Goal: Check status: Check status

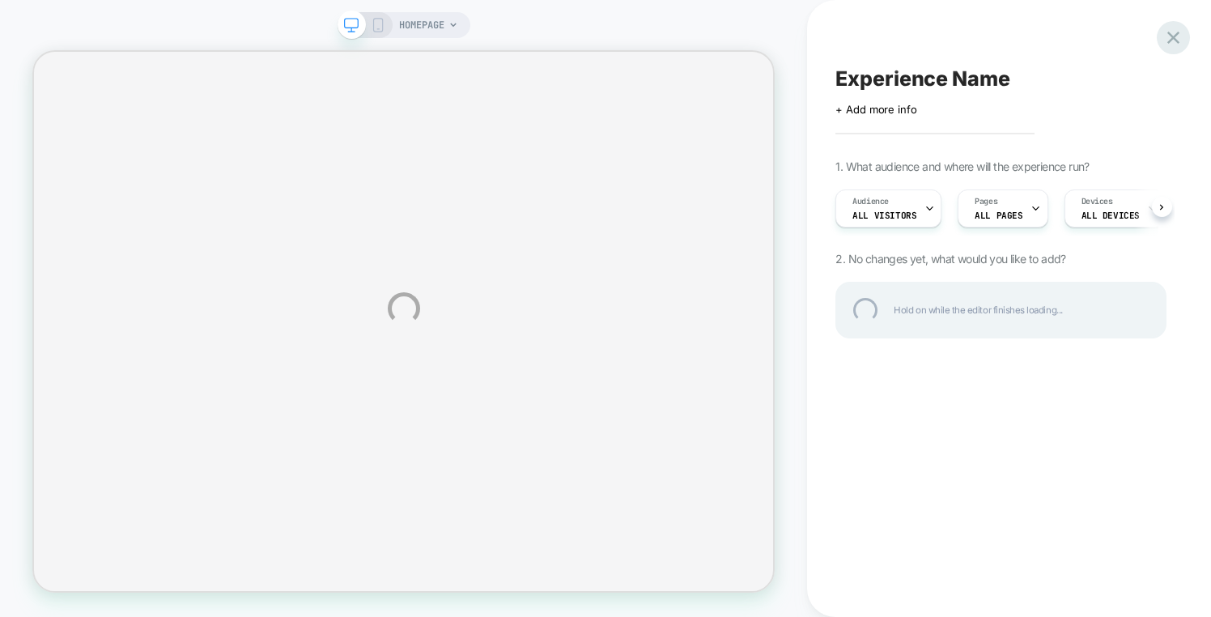
click at [1176, 43] on div at bounding box center [1173, 37] width 33 height 33
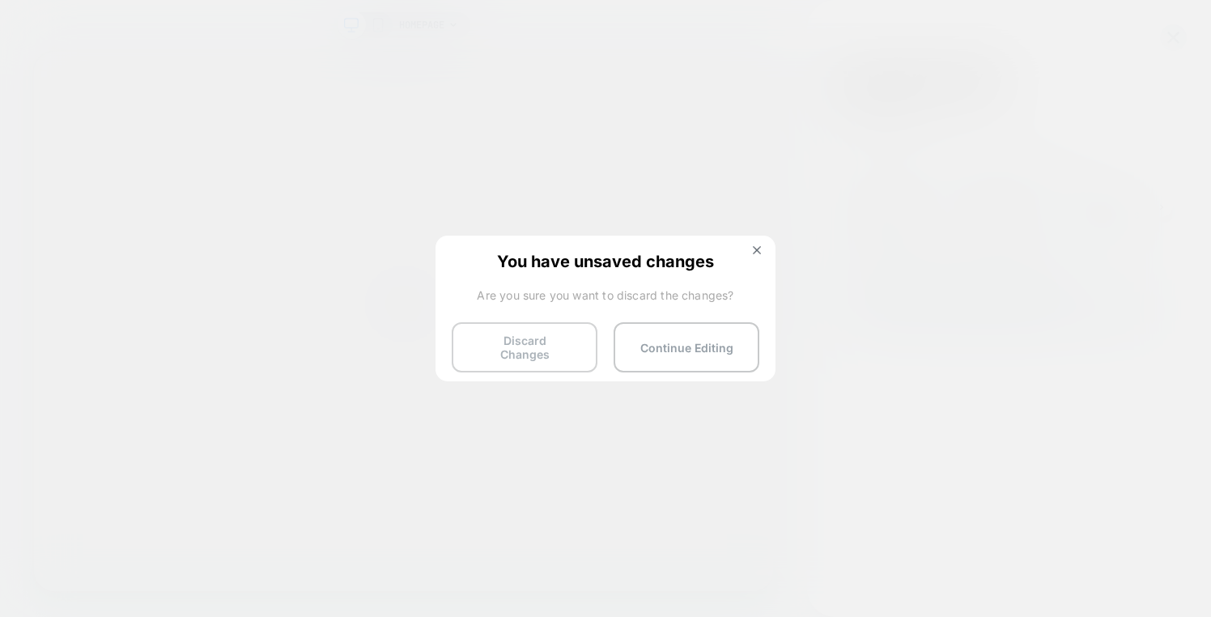
click at [544, 353] on button "Discard Changes" at bounding box center [525, 347] width 146 height 50
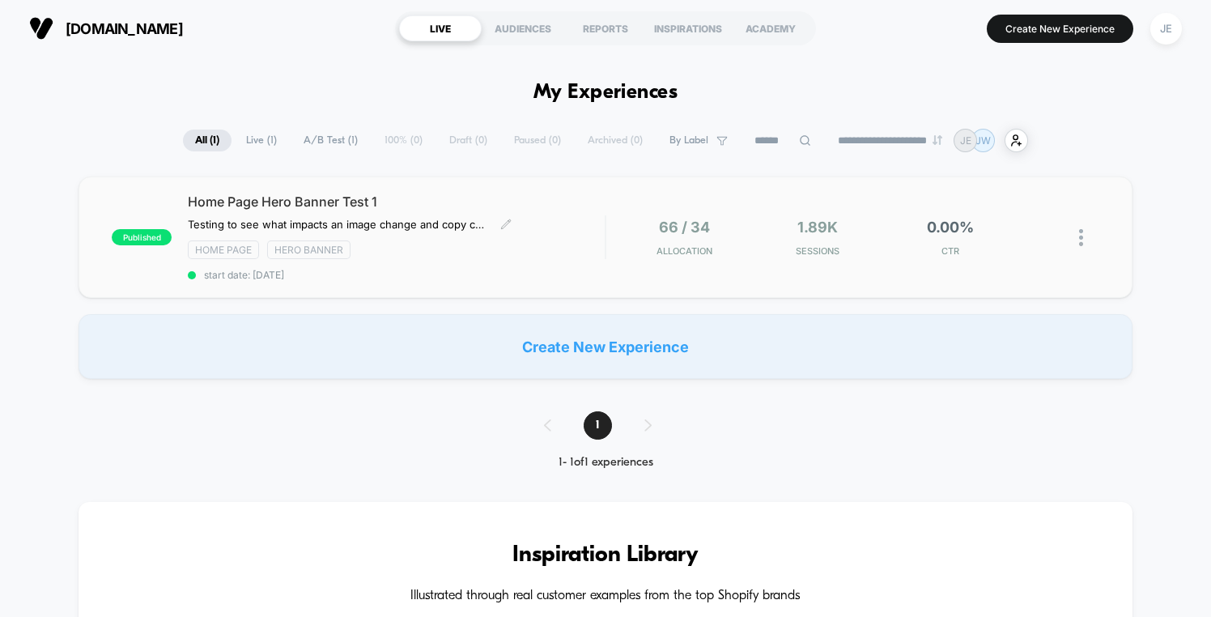
click at [351, 205] on span "Home Page Hero Banner Test 1" at bounding box center [396, 202] width 417 height 16
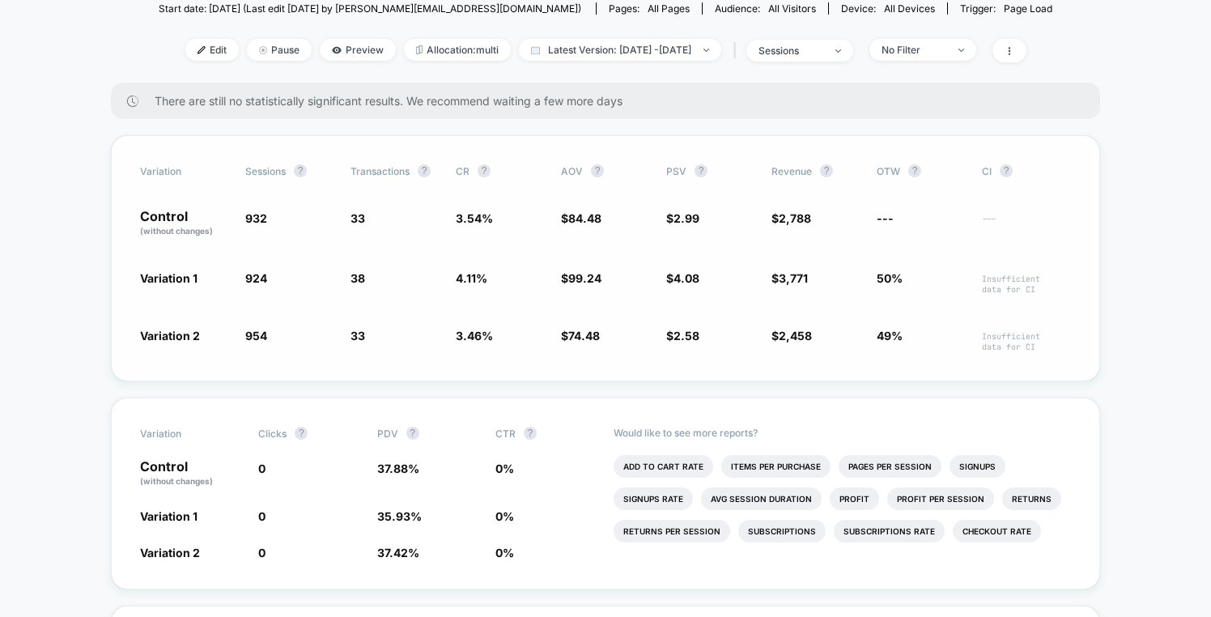
scroll to position [302, 0]
